Goal: Transaction & Acquisition: Subscribe to service/newsletter

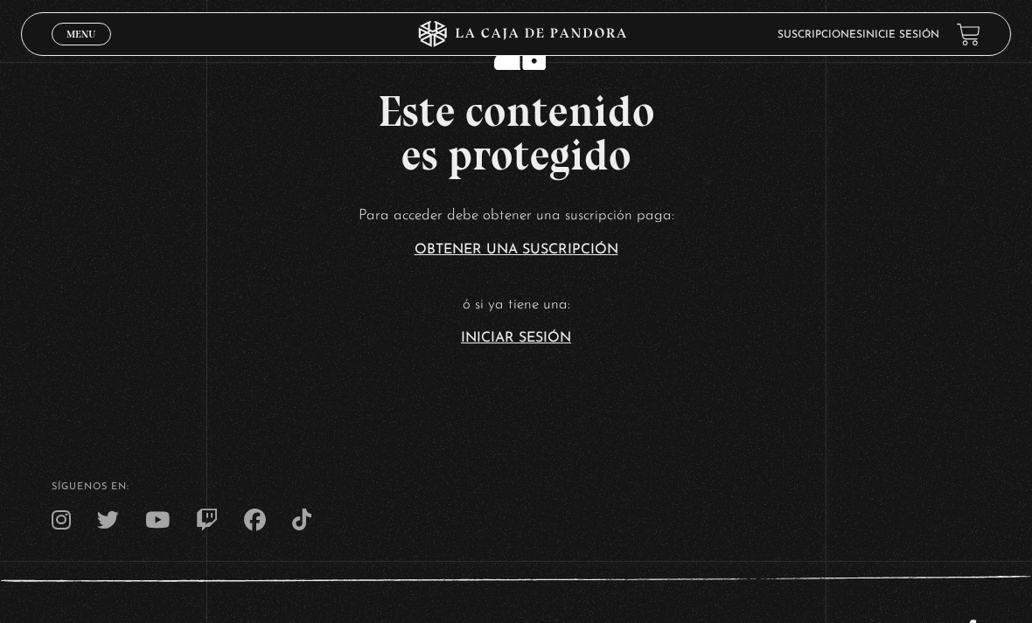
scroll to position [382, 0]
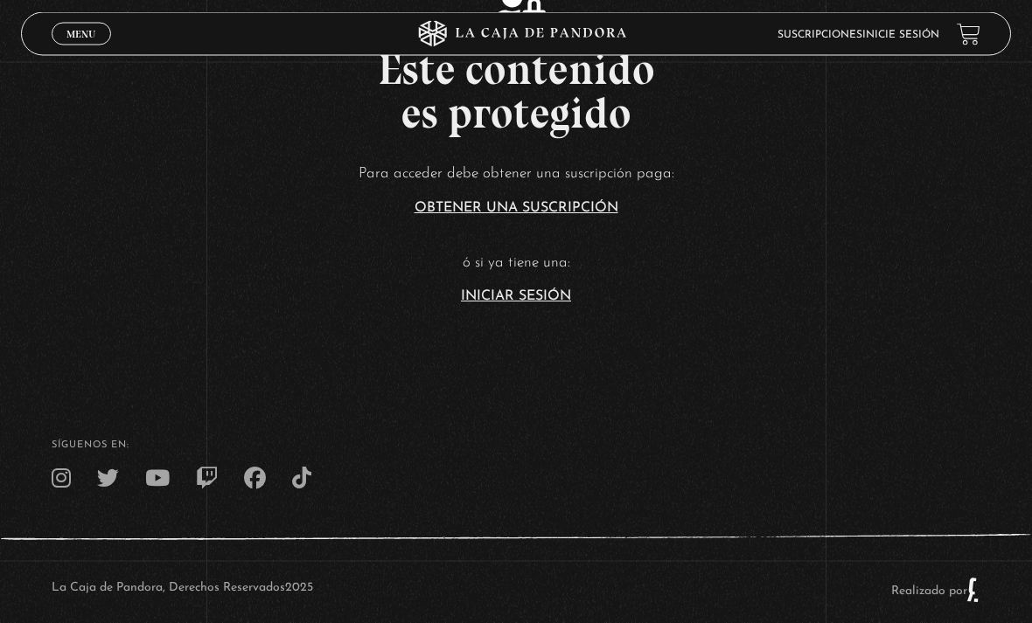
click at [538, 304] on link "Iniciar Sesión" at bounding box center [516, 297] width 110 height 14
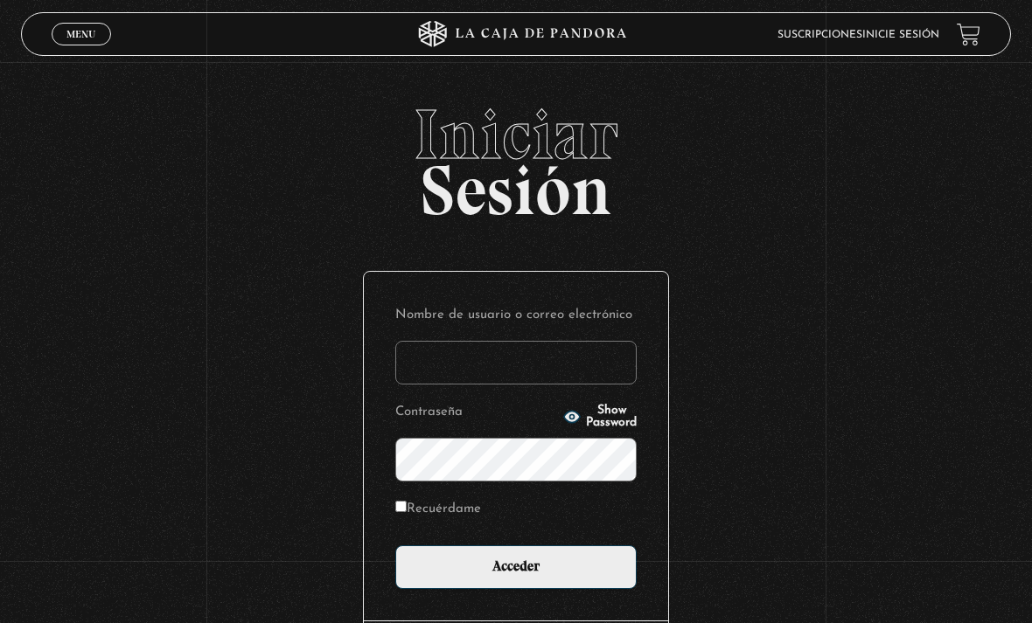
type input "[EMAIL_ADDRESS][DOMAIN_NAME]"
click at [516, 576] on input "Acceder" at bounding box center [515, 568] width 241 height 44
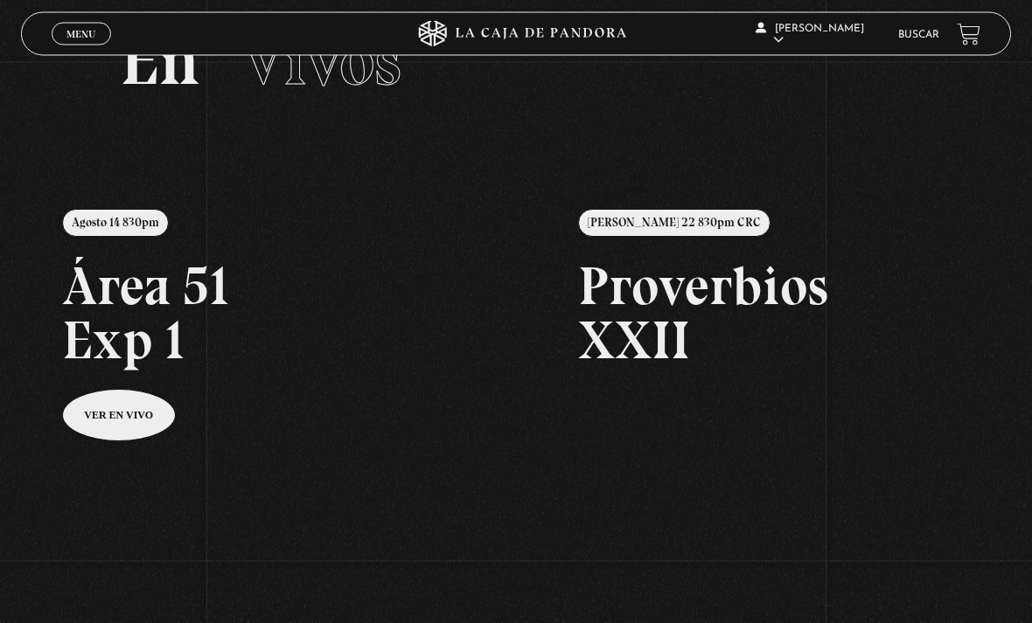
scroll to position [81, 0]
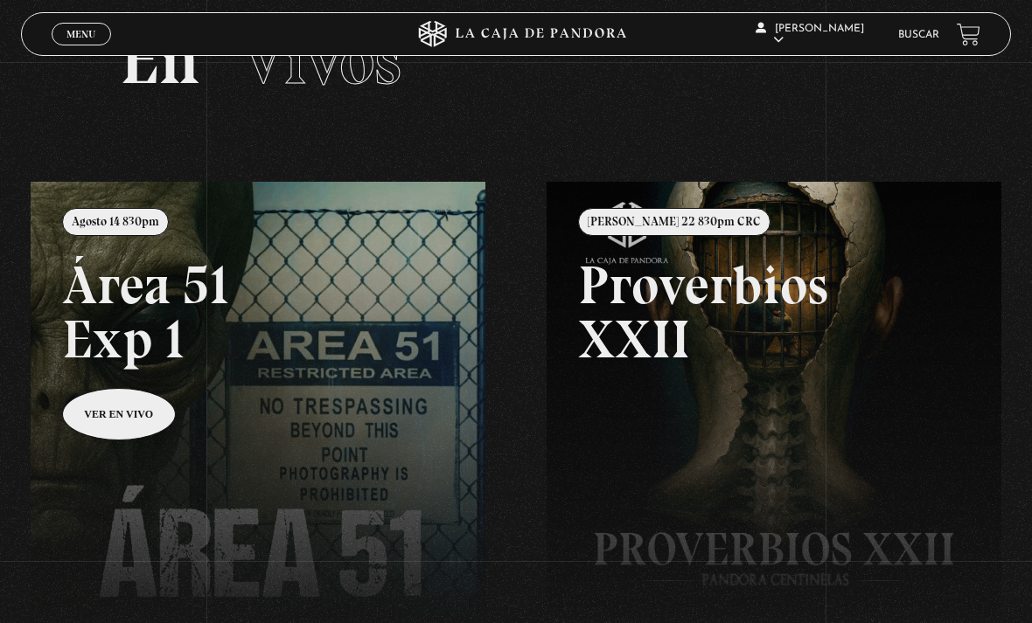
click at [133, 413] on link at bounding box center [547, 493] width 1032 height 623
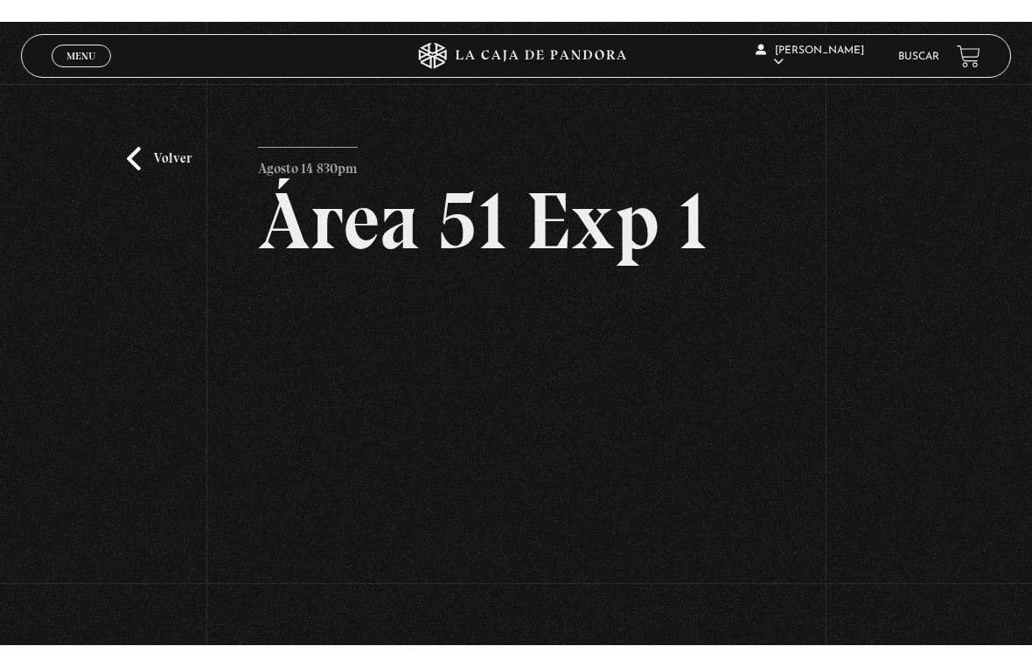
scroll to position [21, 0]
